Goal: Use online tool/utility: Utilize a website feature to perform a specific function

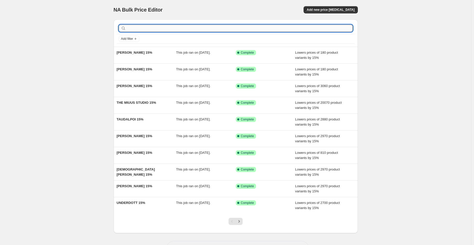
click at [146, 29] on input "text" at bounding box center [240, 28] width 226 height 7
click at [342, 7] on button "Add new price [MEDICAL_DATA]" at bounding box center [330, 9] width 54 height 7
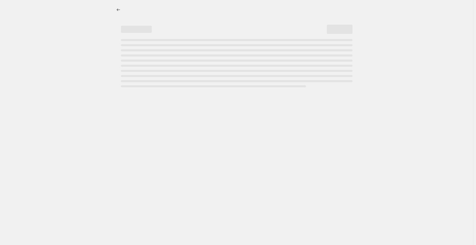
select select "percentage"
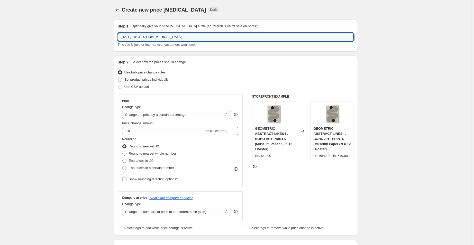
drag, startPoint x: 195, startPoint y: 36, endPoint x: 112, endPoint y: 31, distance: 82.6
paste input "CATS AND DOTZ"
type input "CATS AND DOTZ 15%"
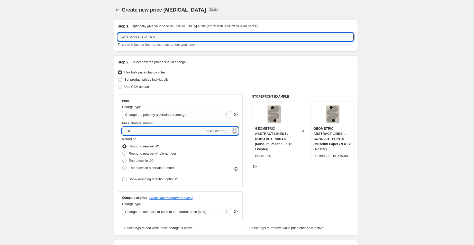
click at [142, 133] on input "-10" at bounding box center [163, 131] width 83 height 8
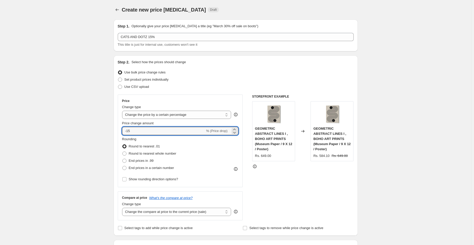
type input "-15"
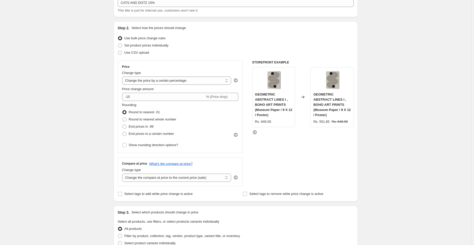
scroll to position [125, 0]
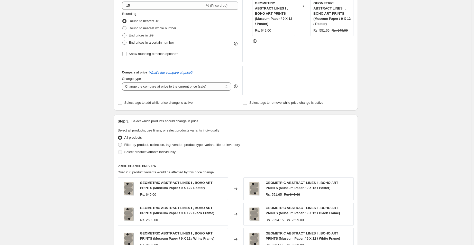
click at [143, 145] on span "Filter by product, collection, tag, vendor, product type, variant title, or inv…" at bounding box center [182, 145] width 116 height 4
click at [118, 143] on input "Filter by product, collection, tag, vendor, product type, variant title, or inv…" at bounding box center [118, 143] width 0 height 0
radio input "true"
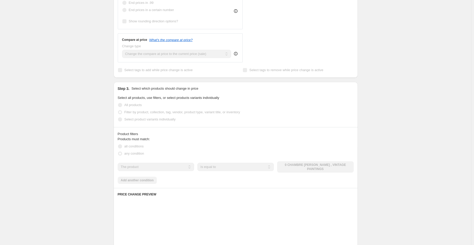
scroll to position [210, 0]
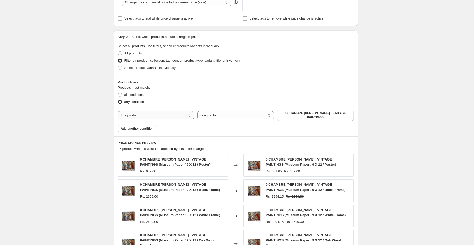
click at [163, 114] on select "The product The product's collection The product's tag The product's vendor The…" at bounding box center [156, 115] width 76 height 8
select select "collection"
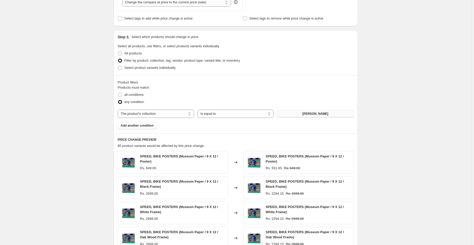
click at [309, 114] on span "ABDELKADER ALLAM" at bounding box center [315, 114] width 26 height 4
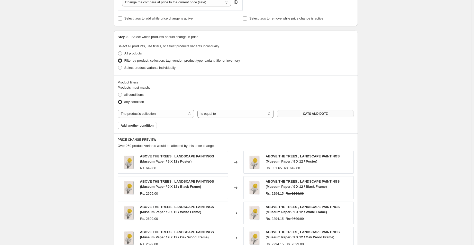
scroll to position [334, 0]
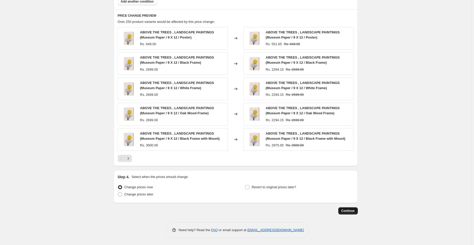
click at [349, 210] on span "Continue" at bounding box center [347, 211] width 13 height 4
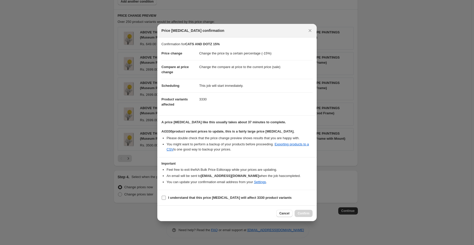
drag, startPoint x: 177, startPoint y: 195, endPoint x: 176, endPoint y: 198, distance: 3.2
click at [177, 196] on b "I understand that this price change job will affect 3330 product variants" at bounding box center [230, 198] width 124 height 4
click at [164, 198] on input "I understand that this price change job will affect 3330 product variants" at bounding box center [164, 198] width 4 height 4
checkbox input "true"
click at [304, 214] on span "Confirm" at bounding box center [303, 213] width 12 height 4
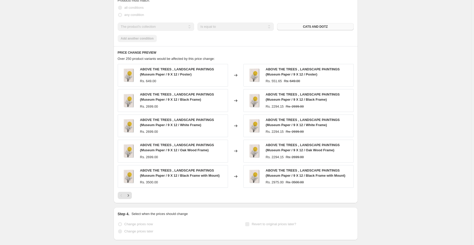
scroll to position [347, 0]
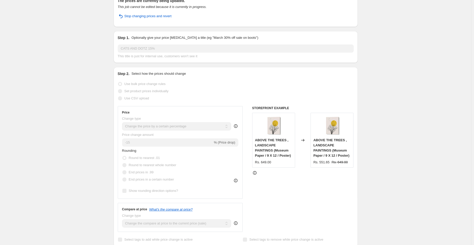
scroll to position [0, 0]
